Goal: Task Accomplishment & Management: Use online tool/utility

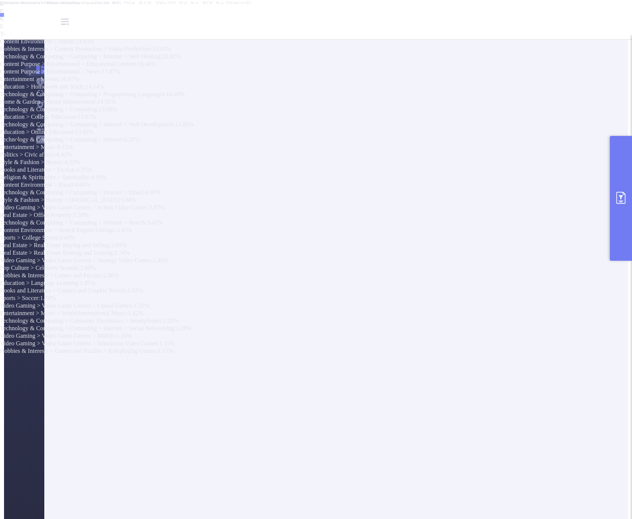
click at [622, 211] on button "primary" at bounding box center [621, 198] width 22 height 125
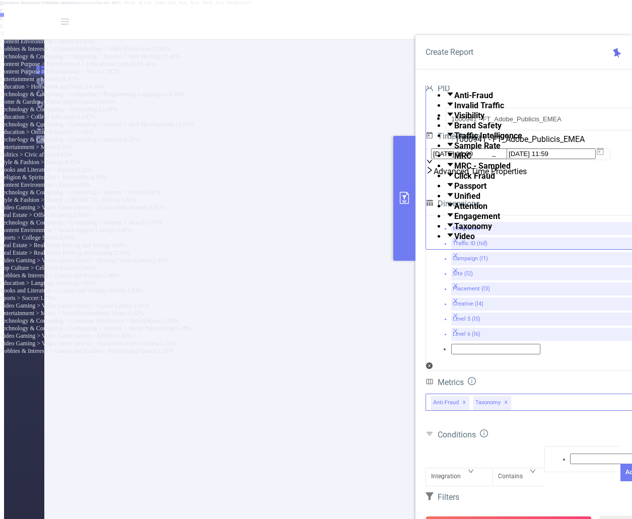
click at [507, 397] on span "✕" at bounding box center [506, 403] width 4 height 12
click at [533, 516] on button "Run Report" at bounding box center [509, 525] width 167 height 18
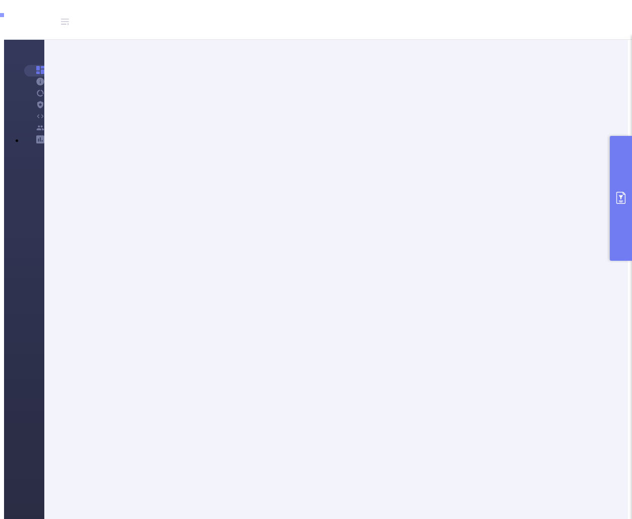
scroll to position [0, 132]
click at [622, 198] on icon "primary" at bounding box center [621, 198] width 12 height 12
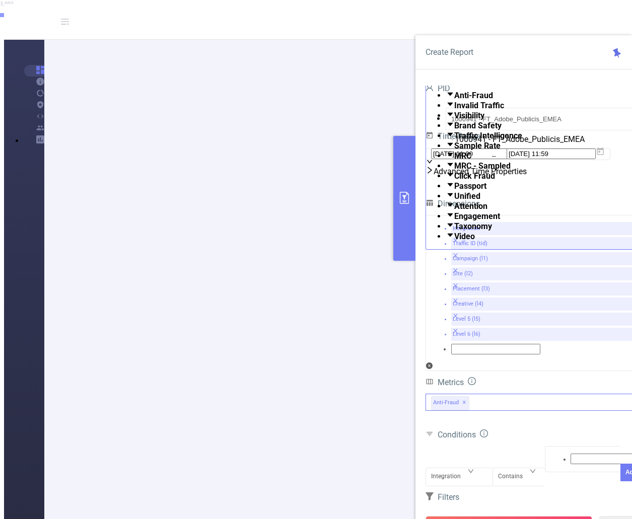
click at [405, 202] on icon "primary" at bounding box center [404, 198] width 12 height 12
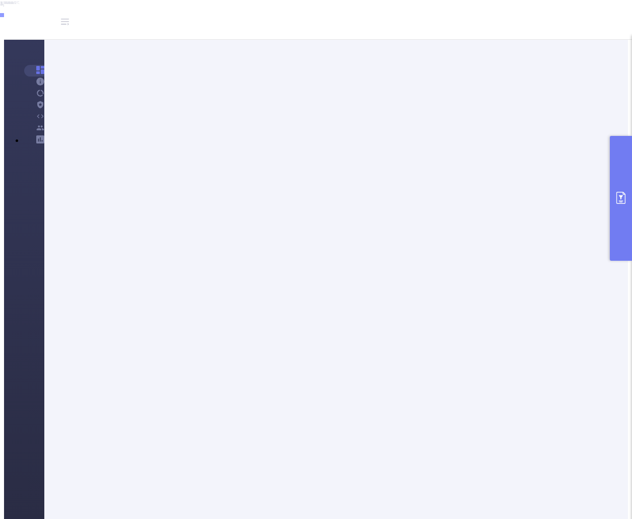
click at [617, 198] on icon "primary" at bounding box center [621, 198] width 12 height 12
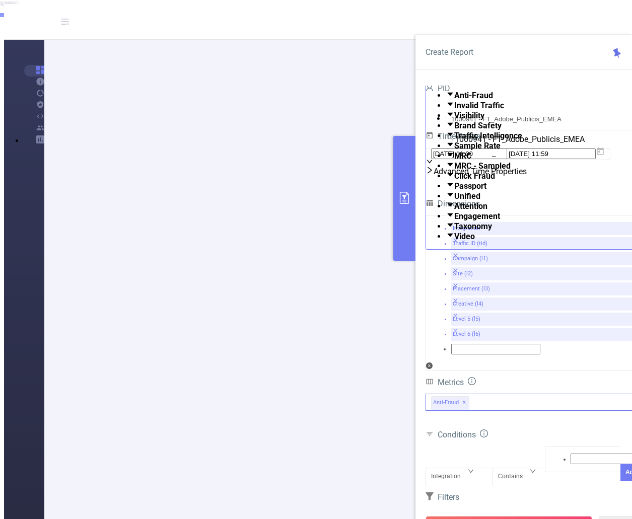
click at [493, 394] on div "Anti-Fraud ✕ Anti-Fraud Invalid Traffic Visibility Brand Safety Traffic Intelli…" at bounding box center [534, 402] width 217 height 17
click at [492, 231] on span "Taxonomy" at bounding box center [473, 227] width 38 height 10
click at [542, 428] on div "Conditions" at bounding box center [534, 436] width 217 height 17
click at [469, 468] on div "Integration" at bounding box center [459, 468] width 56 height 0
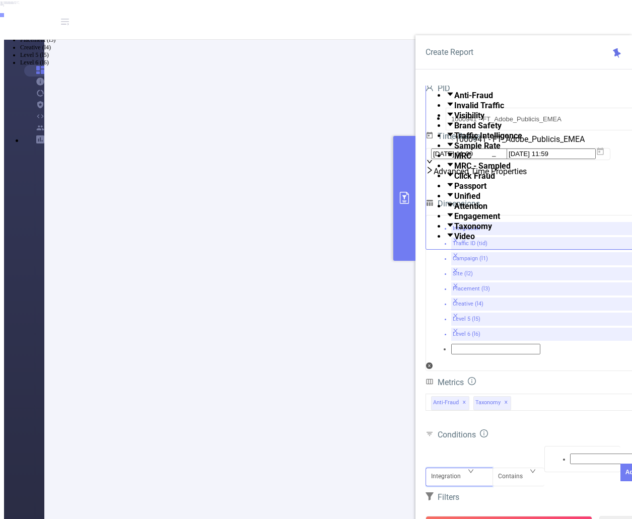
click at [453, 29] on li "Campaign (l1)" at bounding box center [326, 25] width 612 height 8
click at [566, 453] on div at bounding box center [582, 459] width 65 height 13
type input "tier"
click at [574, 14] on li "tier" at bounding box center [326, 10] width 612 height 8
click at [620, 482] on button "Add" at bounding box center [631, 491] width 22 height 18
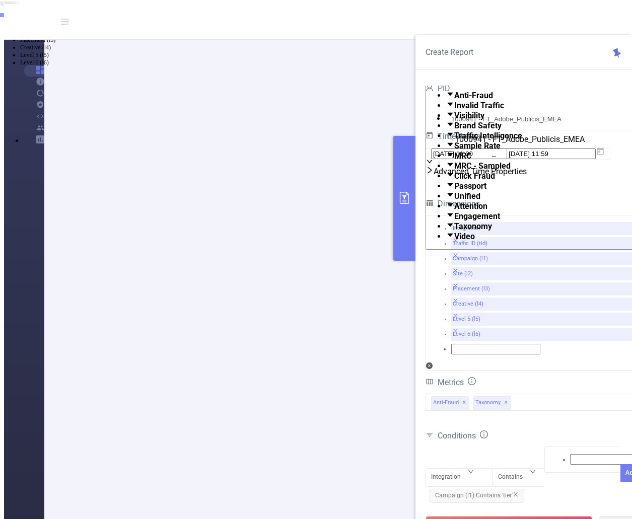
click at [516, 516] on button "Run Report" at bounding box center [509, 525] width 167 height 18
